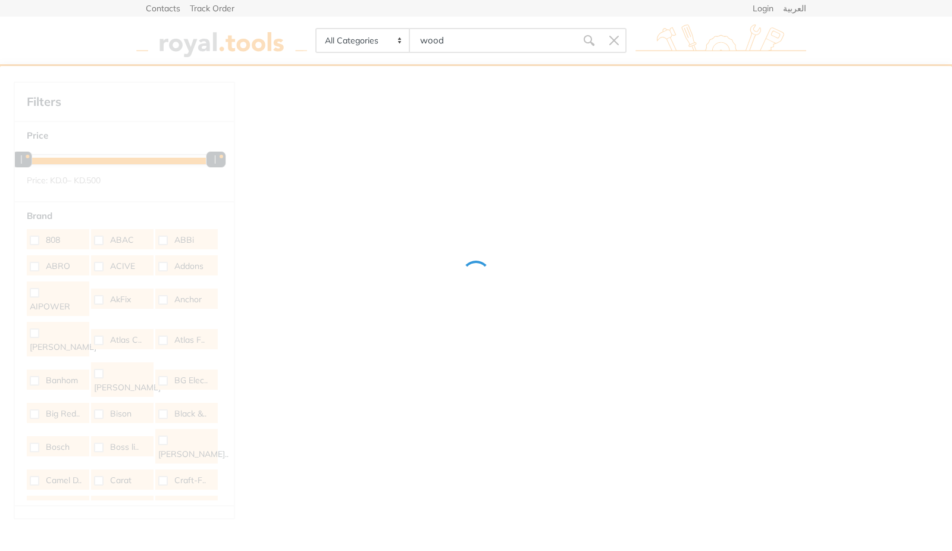
type input "wood"
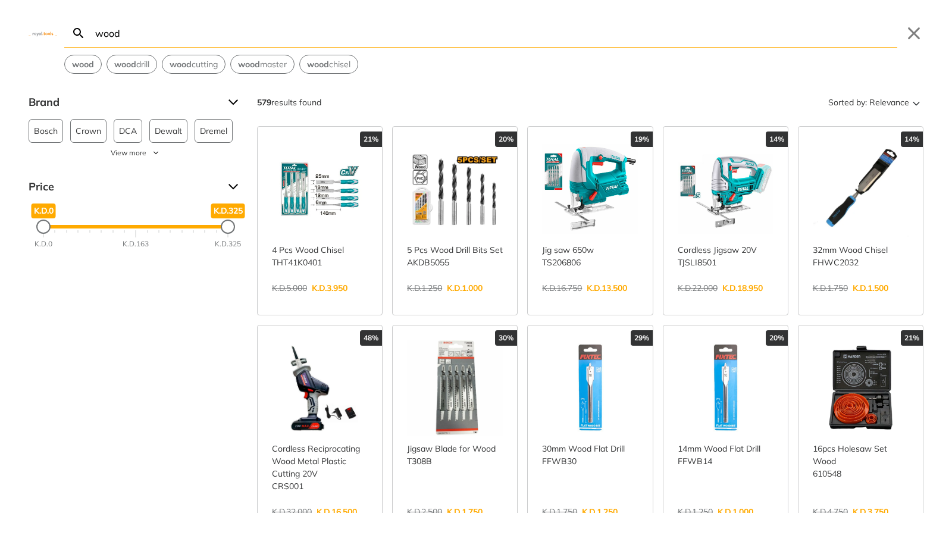
drag, startPoint x: 166, startPoint y: 316, endPoint x: 143, endPoint y: 368, distance: 57.3
click at [146, 361] on div "Brand Bosch 63 Crown 18 DCA 47 Dewalt 35 Dremel 19 Fixtec 40 Ingco 17 Irgam 8 M…" at bounding box center [476, 303] width 952 height 420
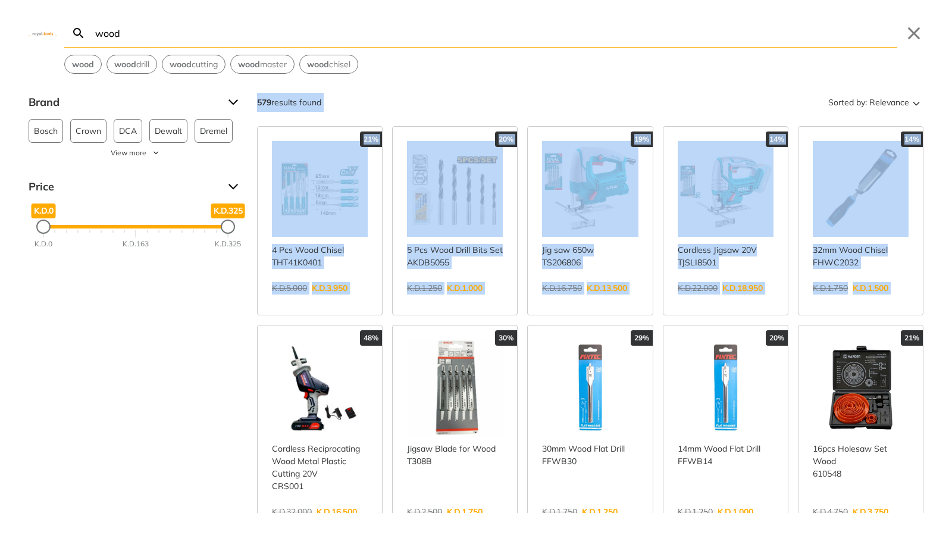
drag, startPoint x: 143, startPoint y: 371, endPoint x: 159, endPoint y: 324, distance: 49.9
click at [156, 331] on div "Brand Bosch 63 Crown 18 DCA 47 Dewalt 35 Dremel 19 Fixtec 40 Ingco 17 Irgam 8 M…" at bounding box center [476, 303] width 952 height 420
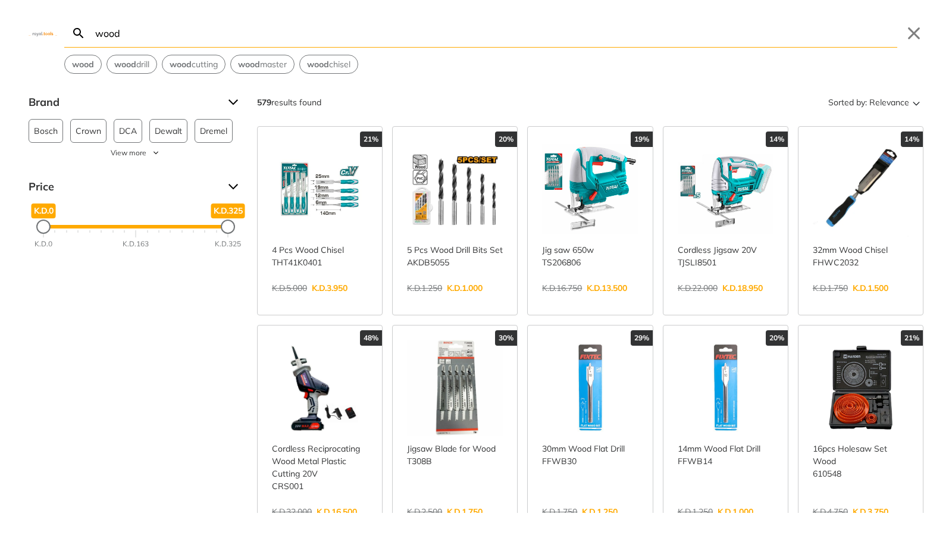
click at [163, 314] on div "Brand Bosch 63 Crown 18 DCA 47 Dewalt 35 Dremel 19 Fixtec 40 Ingco 17 Irgam 8 M…" at bounding box center [476, 303] width 952 height 420
drag, startPoint x: 163, startPoint y: 342, endPoint x: 154, endPoint y: 340, distance: 9.2
click at [162, 342] on div "Brand Bosch 63 Crown 18 DCA 47 Dewalt 35 Dremel 19 Fixtec 40 Ingco 17 Irgam 8 M…" at bounding box center [476, 303] width 952 height 420
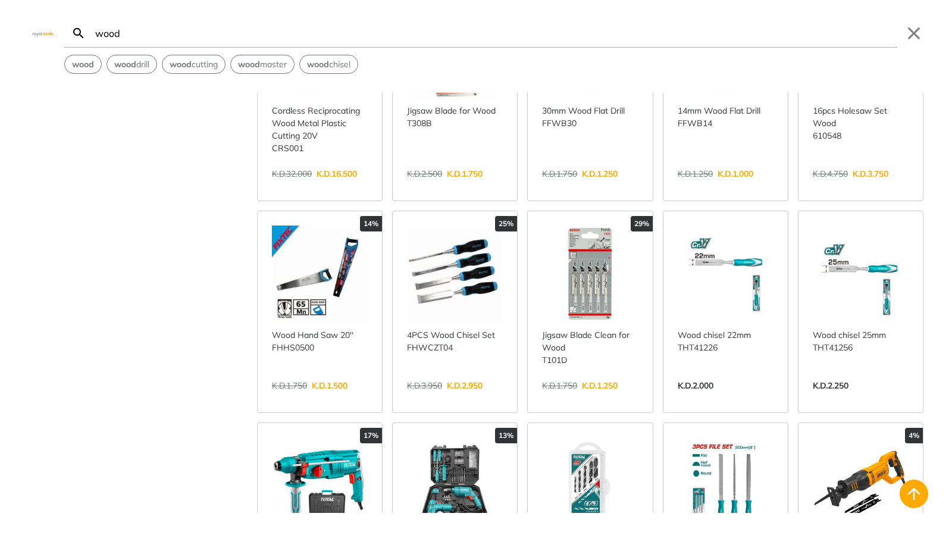
scroll to position [536, 0]
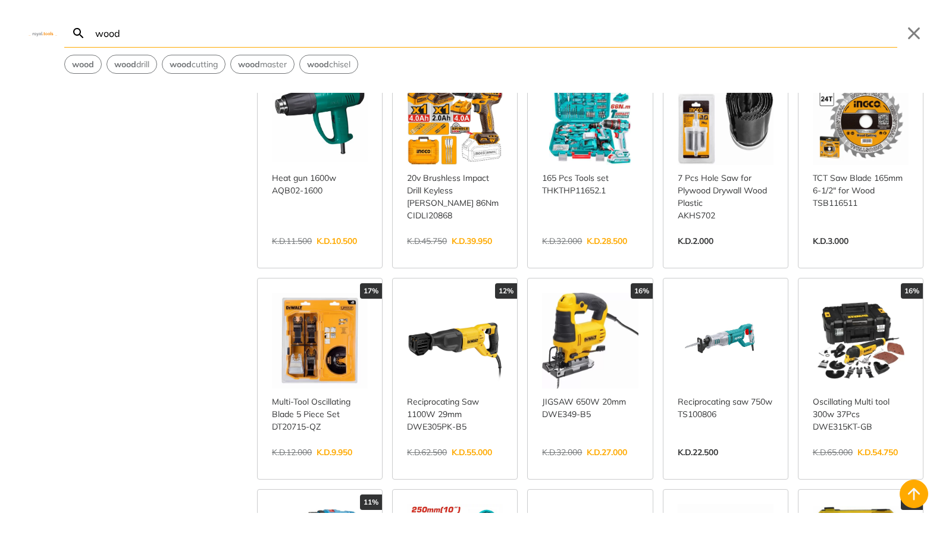
scroll to position [1131, 0]
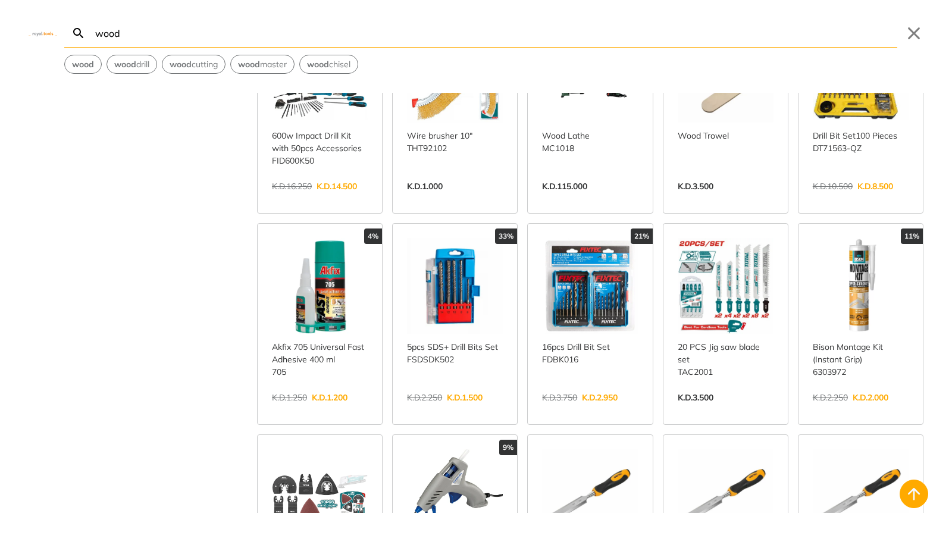
scroll to position [1785, 0]
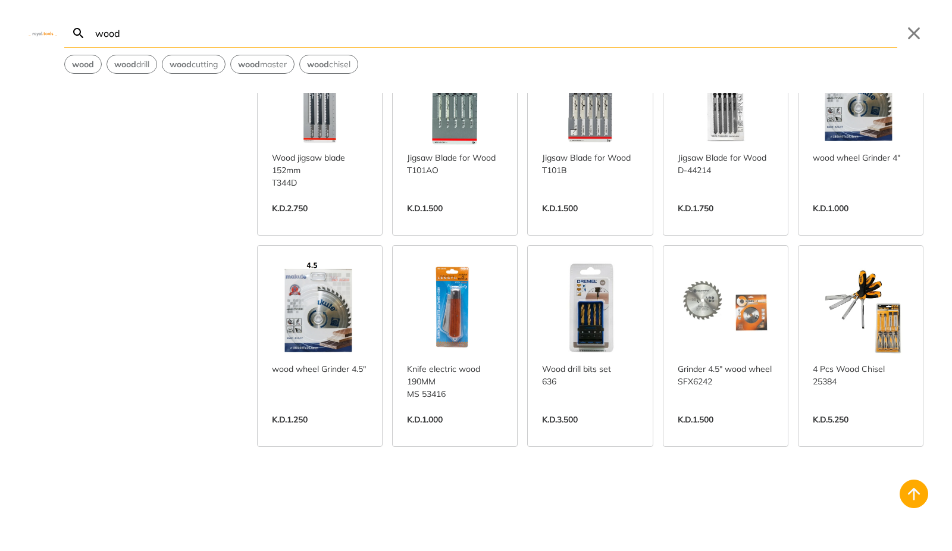
scroll to position [3035, 0]
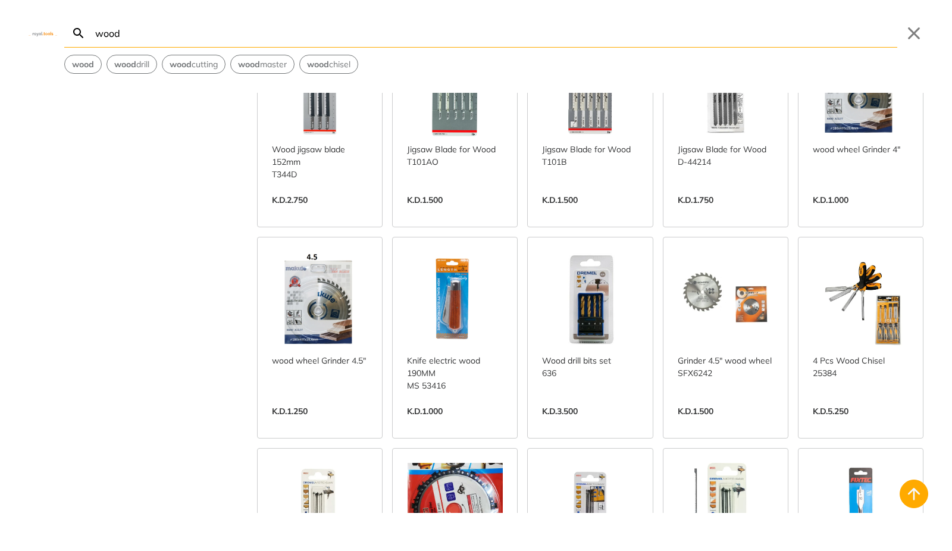
drag, startPoint x: 187, startPoint y: 48, endPoint x: 190, endPoint y: 33, distance: 15.3
click at [188, 43] on div "wood Search wood Submit Close wood wood drill wood cutting wood master wood chi…" at bounding box center [476, 37] width 952 height 74
click at [190, 33] on input "wood" at bounding box center [495, 33] width 804 height 28
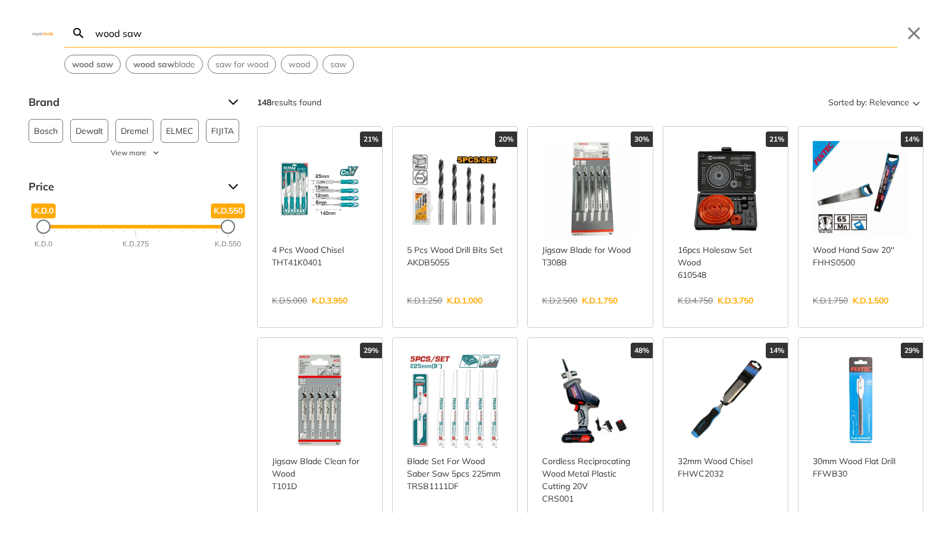
type input "wood saw"
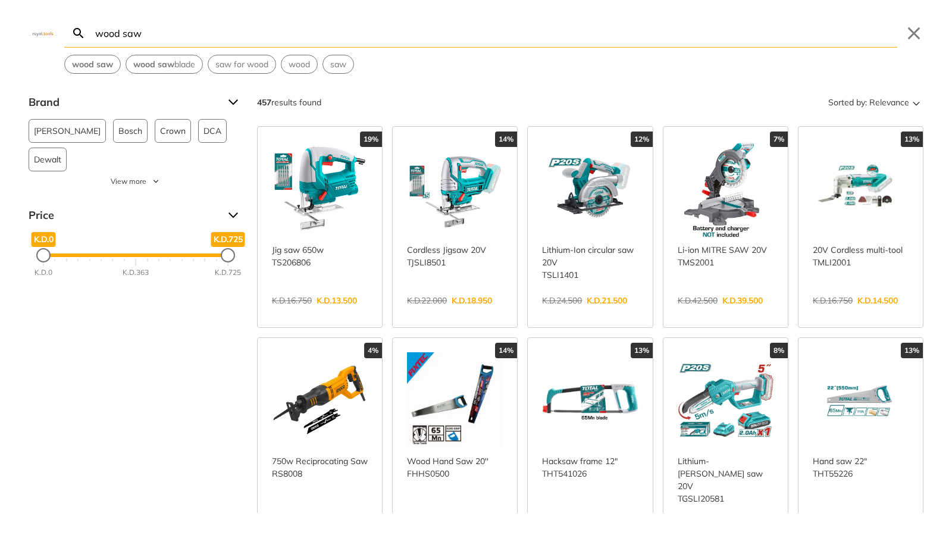
click at [622, 313] on link "View more →" at bounding box center [590, 313] width 96 height 0
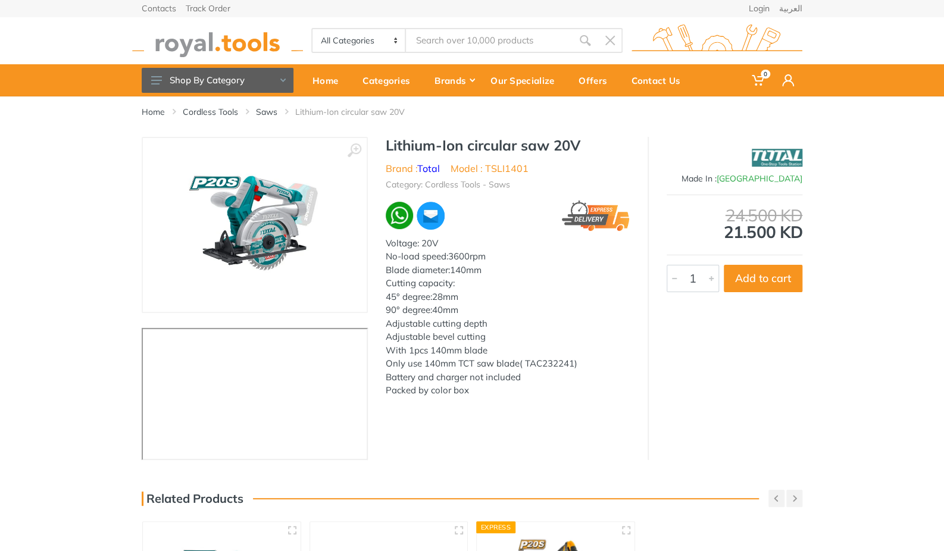
scroll to position [60, 0]
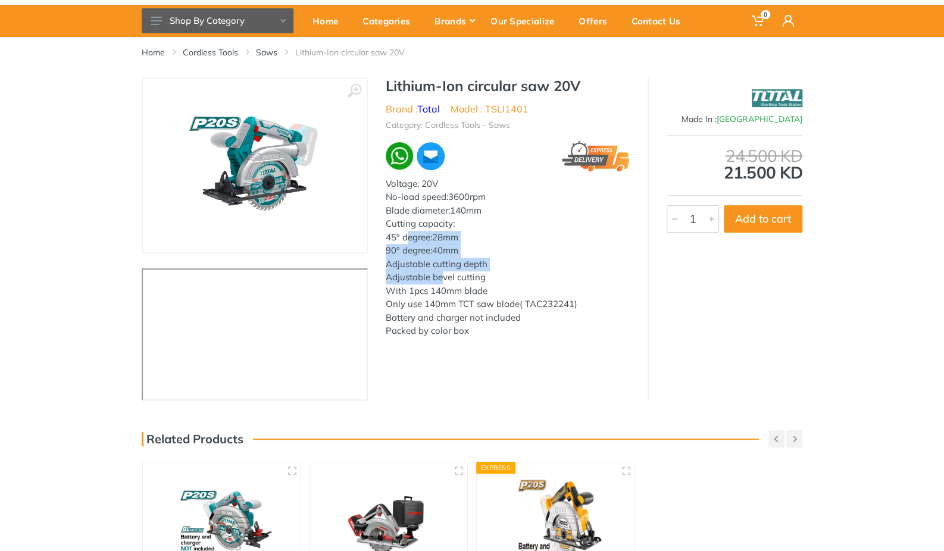
drag, startPoint x: 405, startPoint y: 237, endPoint x: 447, endPoint y: 289, distance: 66.7
click at [442, 274] on div "Voltage: 20V No-load speed:3600rpm Blade diameter:140mm Cutting capacity: 45° d…" at bounding box center [508, 257] width 244 height 161
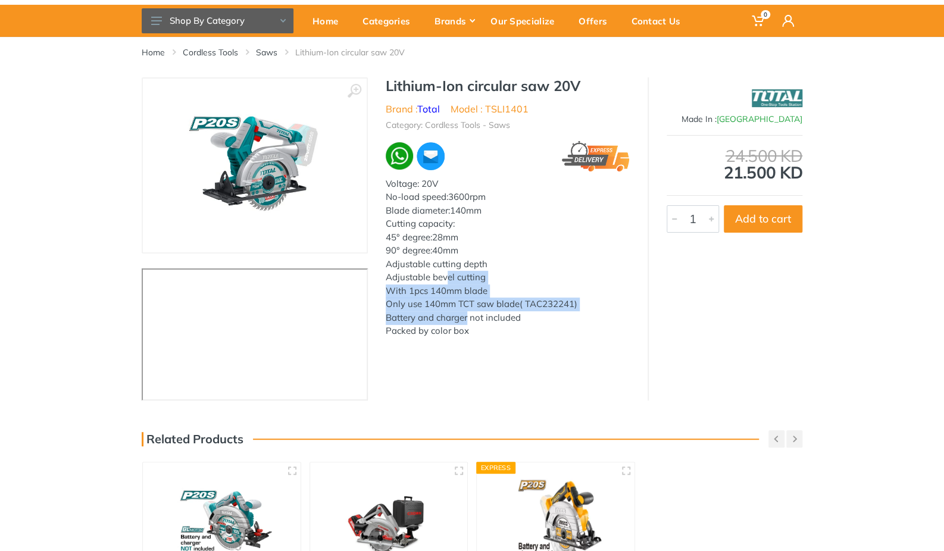
drag, startPoint x: 469, startPoint y: 315, endPoint x: 443, endPoint y: 268, distance: 53.5
click at [447, 273] on div "Voltage: 20V No-load speed:3600rpm Blade diameter:140mm Cutting capacity: 45° d…" at bounding box center [508, 257] width 244 height 161
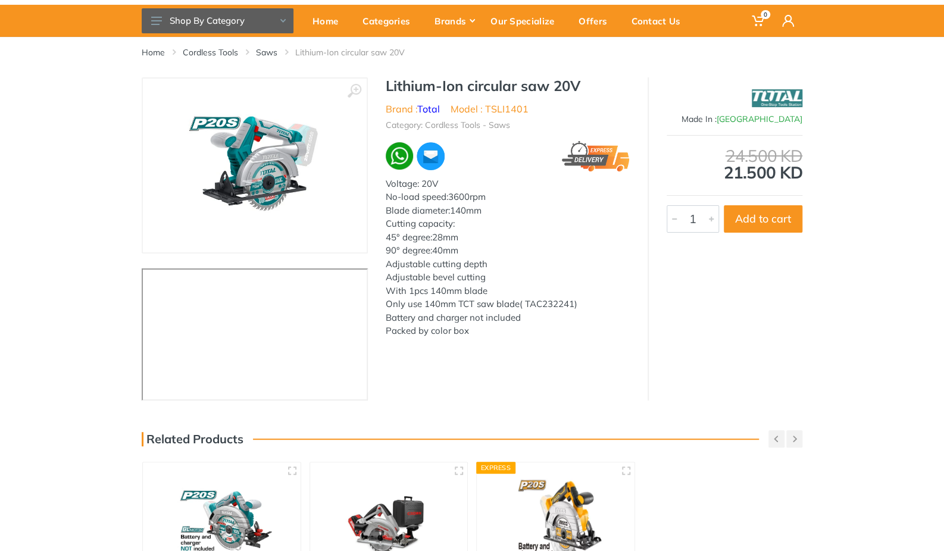
drag, startPoint x: 437, startPoint y: 258, endPoint x: 438, endPoint y: 271, distance: 13.7
click at [438, 270] on div "Adjustable cutting depth" at bounding box center [508, 265] width 244 height 14
drag, startPoint x: 436, startPoint y: 292, endPoint x: 421, endPoint y: 255, distance: 39.8
click at [430, 281] on div "Voltage: 20V No-load speed:3600rpm Blade diameter:140mm Cutting capacity: 45° d…" at bounding box center [508, 257] width 244 height 161
drag, startPoint x: 421, startPoint y: 255, endPoint x: 446, endPoint y: 278, distance: 33.7
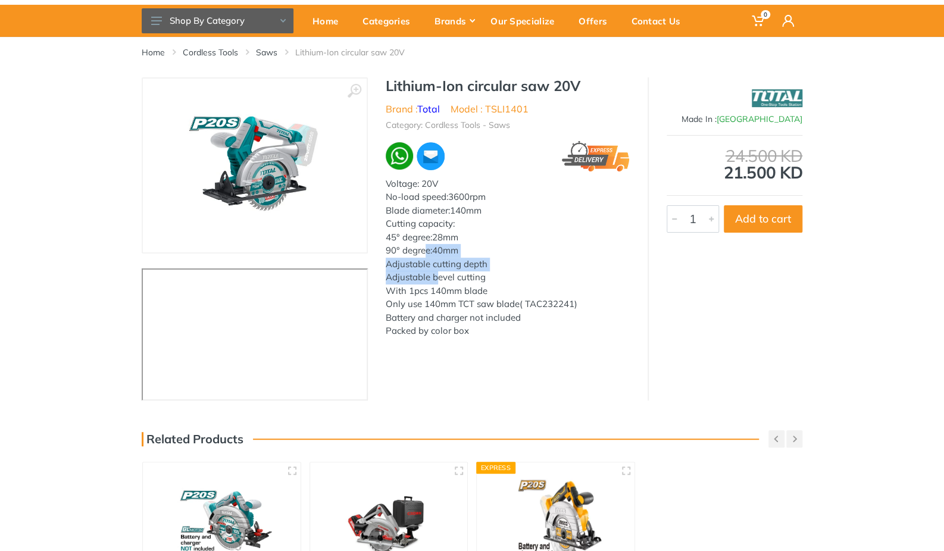
click at [442, 275] on div "Voltage: 20V No-load speed:3600rpm Blade diameter:140mm Cutting capacity: 45° d…" at bounding box center [508, 257] width 244 height 161
drag, startPoint x: 468, startPoint y: 308, endPoint x: 439, endPoint y: 267, distance: 50.4
click at [458, 284] on div "Voltage: 20V No-load speed:3600rpm Blade diameter:140mm Cutting capacity: 45° d…" at bounding box center [508, 257] width 244 height 161
click at [436, 262] on div "Adjustable cutting depth" at bounding box center [508, 265] width 244 height 14
drag, startPoint x: 433, startPoint y: 232, endPoint x: 442, endPoint y: 254, distance: 24.0
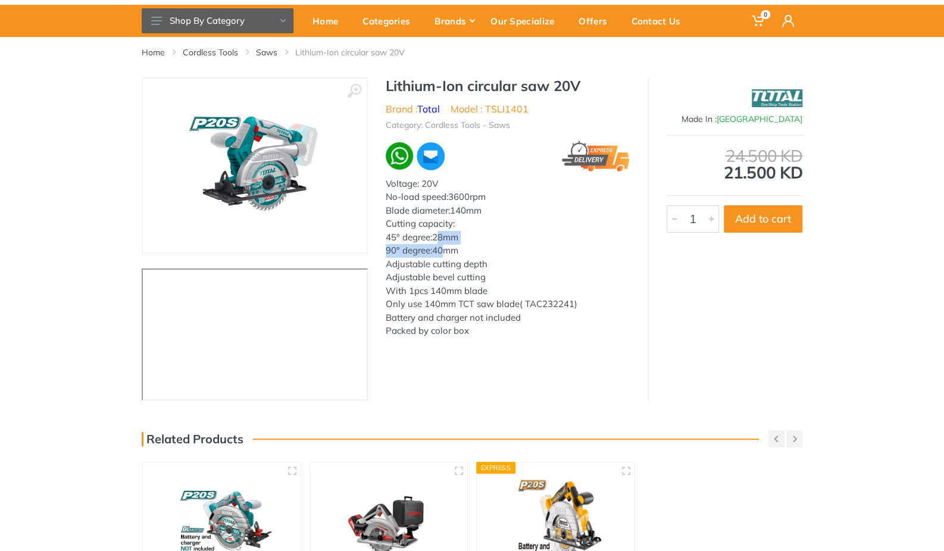
click at [439, 252] on div "Voltage: 20V No-load speed:3600rpm Blade diameter:140mm Cutting capacity: 45° d…" at bounding box center [508, 257] width 244 height 161
click at [460, 302] on div "Only use 140mm TCT saw blade( TAC232241)" at bounding box center [508, 305] width 244 height 14
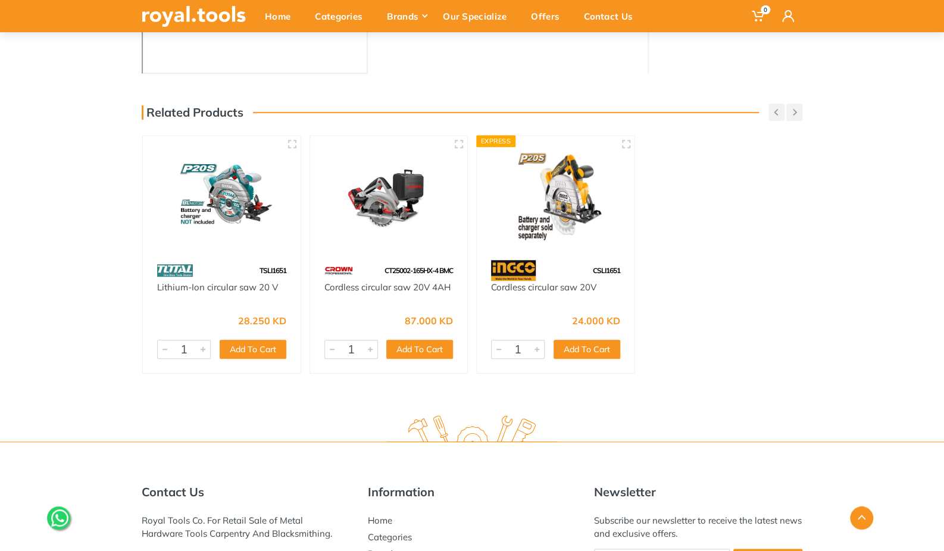
scroll to position [417, 0]
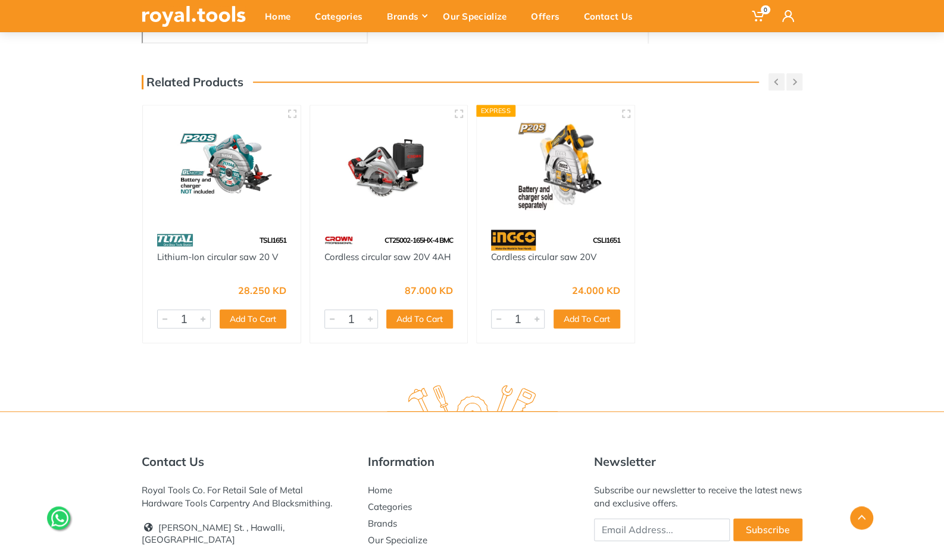
drag, startPoint x: 769, startPoint y: 237, endPoint x: 749, endPoint y: 258, distance: 28.6
click at [754, 256] on div "Home Cordless Tools Saws Lithium-Ion circular saw 20V ‹ 1" at bounding box center [472, 26] width 944 height 693
drag, startPoint x: 762, startPoint y: 238, endPoint x: 763, endPoint y: 206, distance: 31.6
click at [763, 230] on div "Home Cordless Tools Saws Lithium-Ion circular saw 20V ‹ 1" at bounding box center [472, 26] width 944 height 693
click at [262, 164] on img at bounding box center [222, 167] width 136 height 102
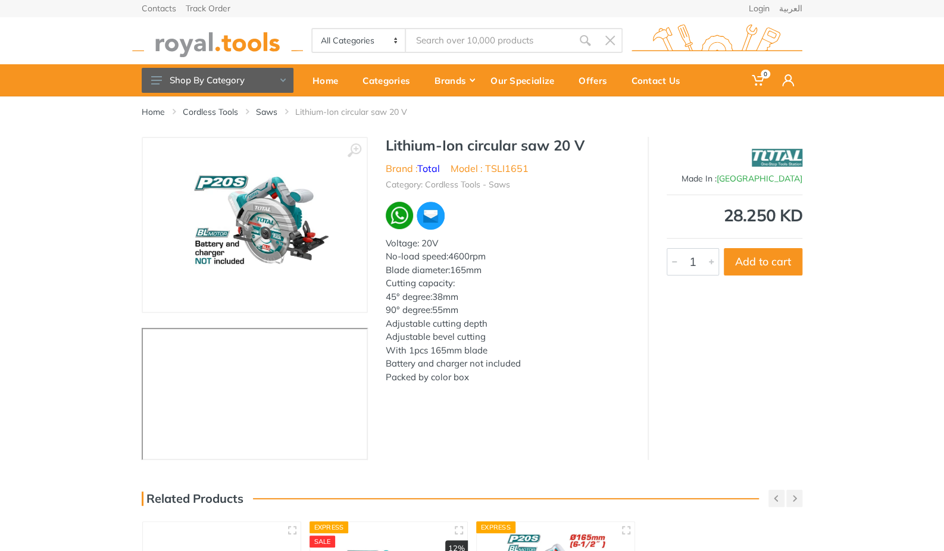
click at [208, 37] on img at bounding box center [217, 40] width 171 height 33
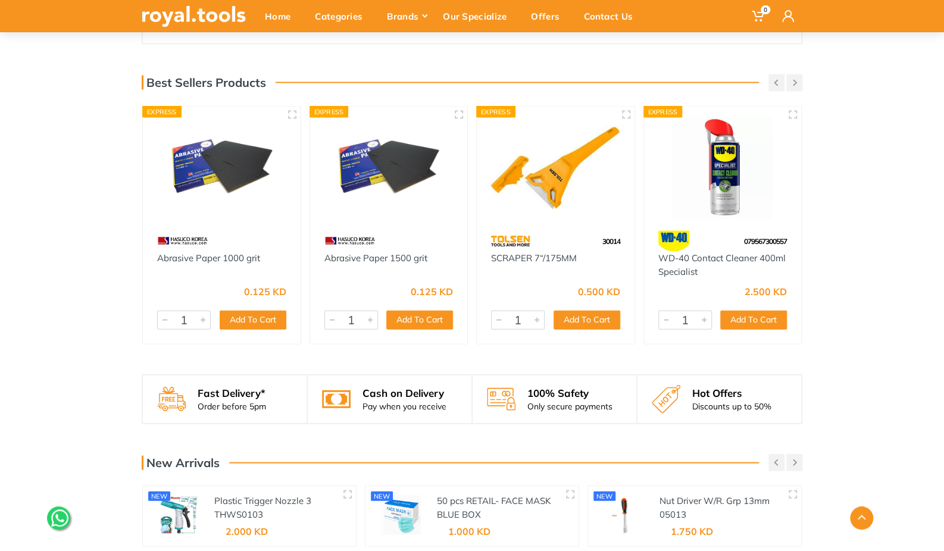
scroll to position [1012, 0]
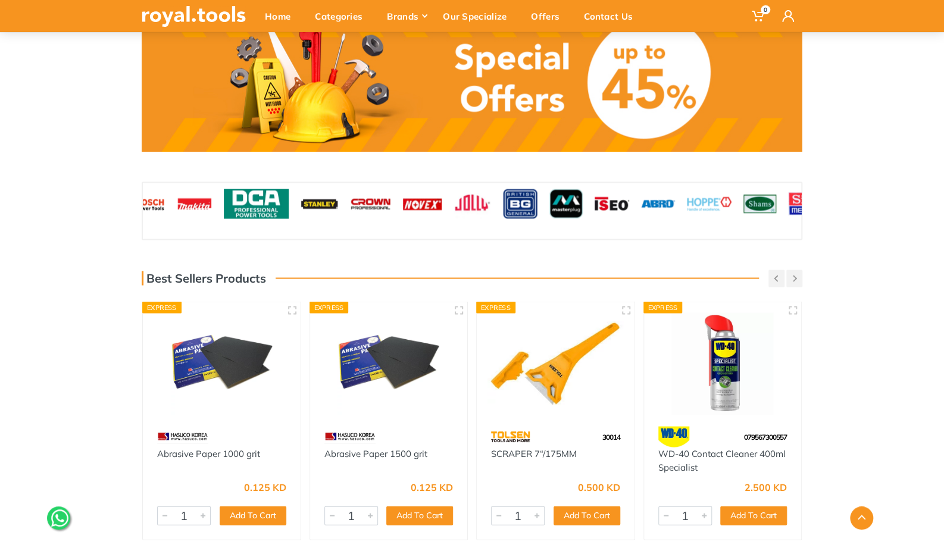
click at [926, 221] on div "‹ ›" at bounding box center [472, 210] width 944 height 58
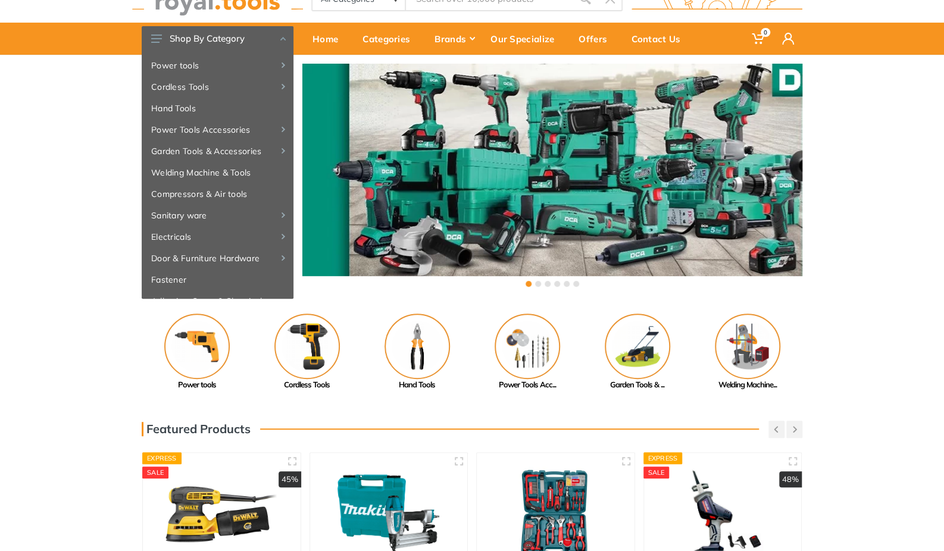
scroll to position [0, 0]
